Goal: Information Seeking & Learning: Learn about a topic

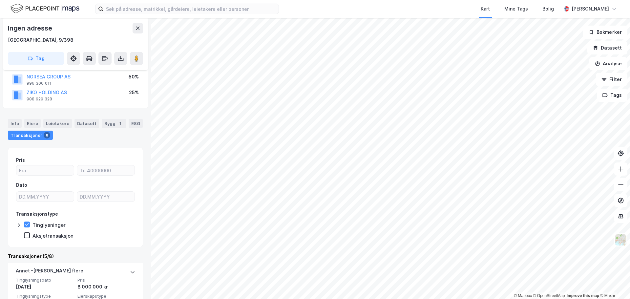
scroll to position [49, 0]
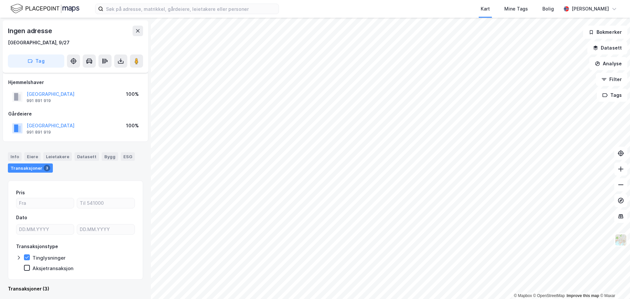
scroll to position [49, 0]
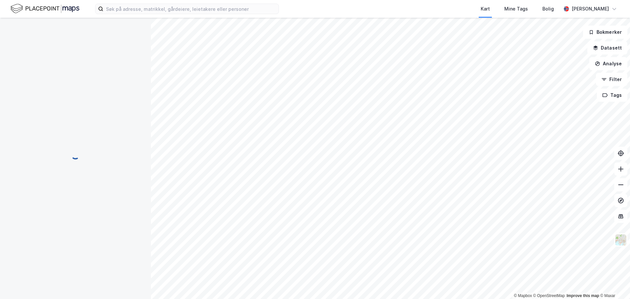
scroll to position [49, 0]
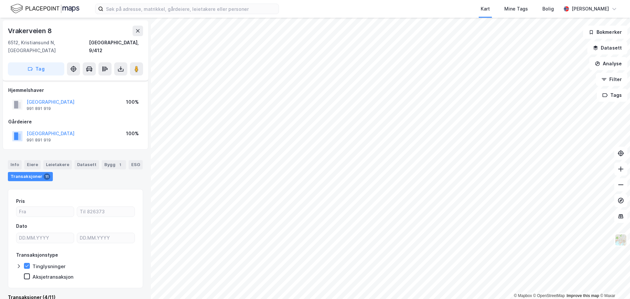
scroll to position [49, 0]
